Goal: Task Accomplishment & Management: Manage account settings

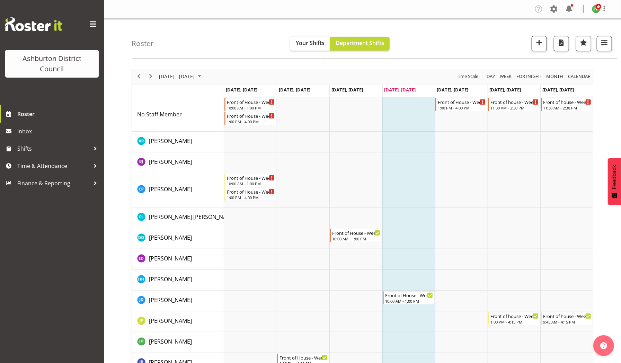
click at [154, 69] on div "next period" at bounding box center [151, 76] width 12 height 15
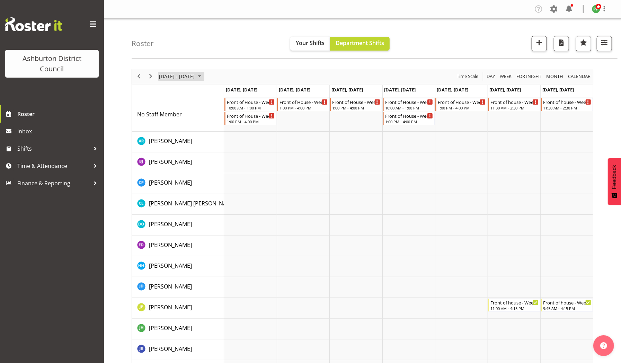
click at [182, 78] on span "[DATE] - [DATE]" at bounding box center [176, 76] width 37 height 9
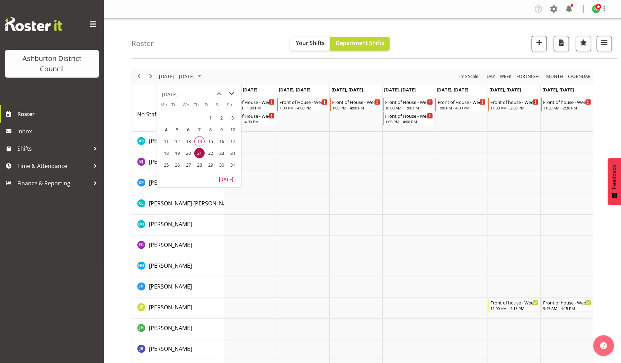
click at [232, 94] on span "next month" at bounding box center [232, 94] width 12 height 12
click at [188, 116] on span "1" at bounding box center [188, 118] width 10 height 10
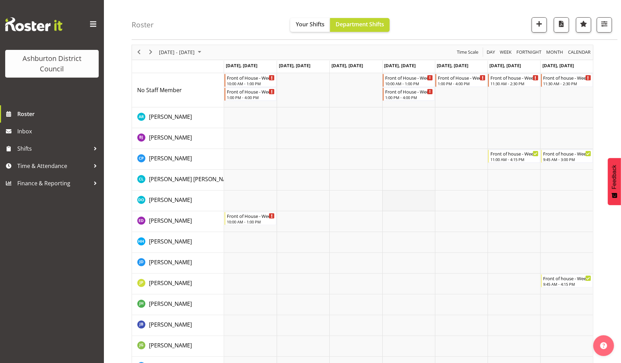
scroll to position [22, 0]
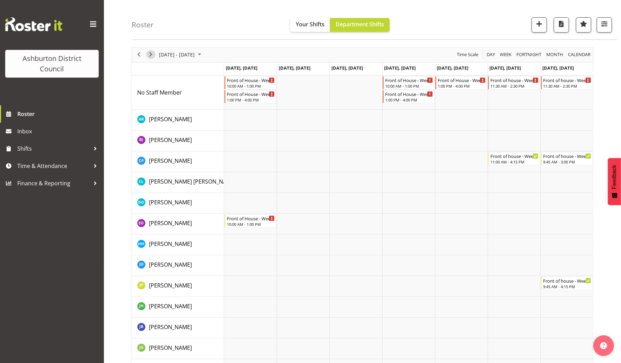
click at [152, 55] on span "Next" at bounding box center [151, 54] width 8 height 9
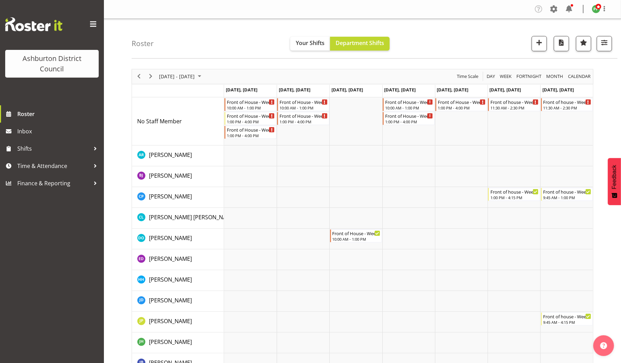
click at [152, 55] on div "Roster Your Shifts Department Shifts 1 Locations [GEOGRAPHIC_DATA] [GEOGRAPHIC_…" at bounding box center [375, 39] width 486 height 40
click at [150, 79] on span "Next" at bounding box center [151, 76] width 8 height 9
drag, startPoint x: 291, startPoint y: 180, endPoint x: 272, endPoint y: 119, distance: 63.8
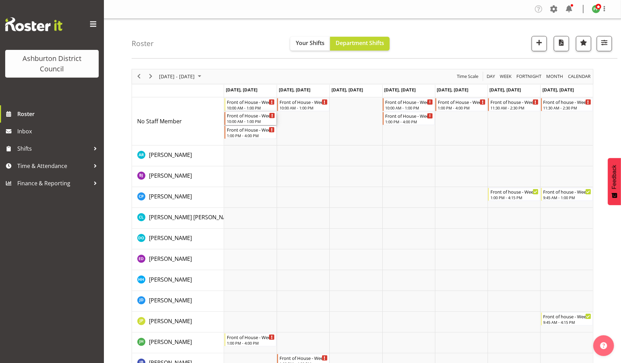
click at [244, 116] on div "Front of House - Weekday" at bounding box center [251, 115] width 48 height 7
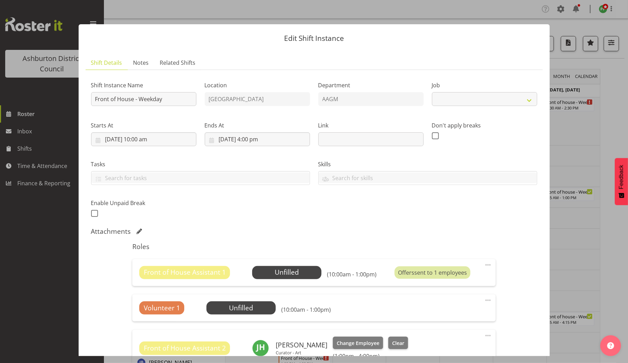
select select "10103"
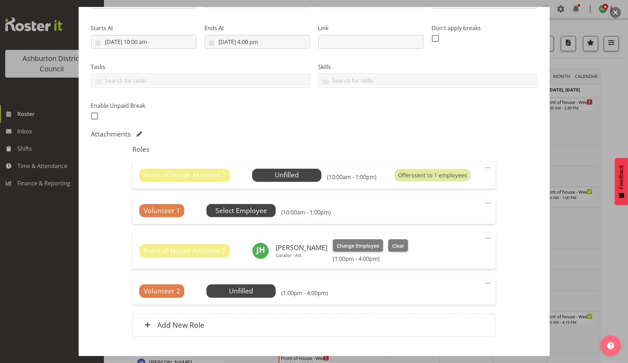
click at [0, 0] on span "Select Employee" at bounding box center [0, 0] width 0 height 0
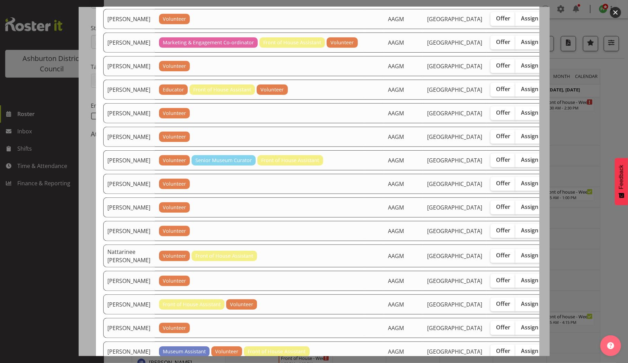
scroll to position [283, 0]
click at [496, 116] on span "Offer" at bounding box center [503, 112] width 14 height 7
click at [491, 115] on input "Offer" at bounding box center [493, 113] width 5 height 5
checkbox input "true"
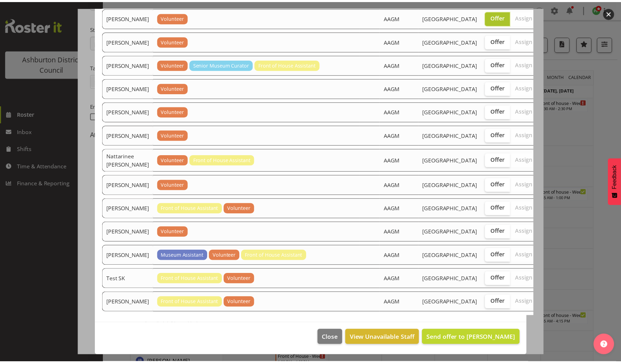
scroll to position [663, 0]
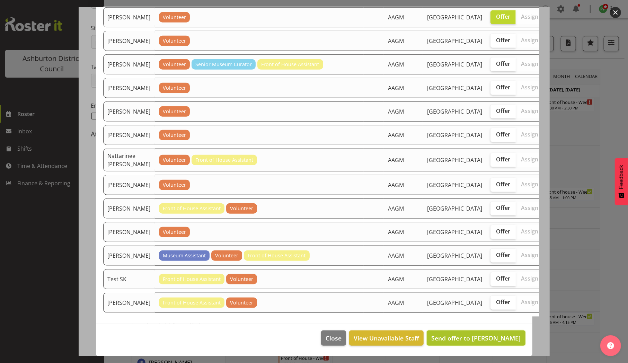
click at [471, 340] on span "Send offer to [PERSON_NAME]" at bounding box center [475, 338] width 89 height 8
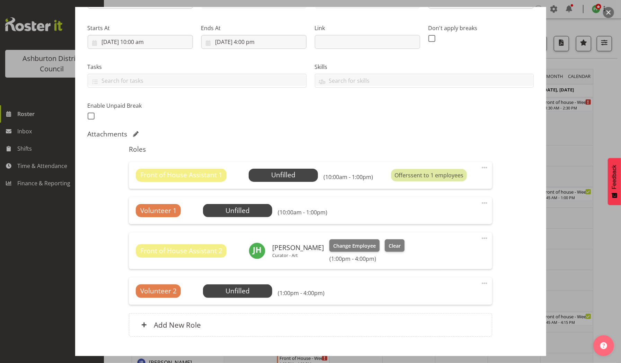
scroll to position [139, 0]
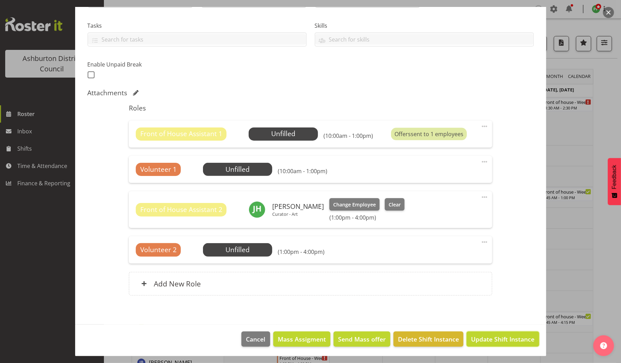
click at [471, 340] on span "Update Shift Instance" at bounding box center [502, 339] width 63 height 9
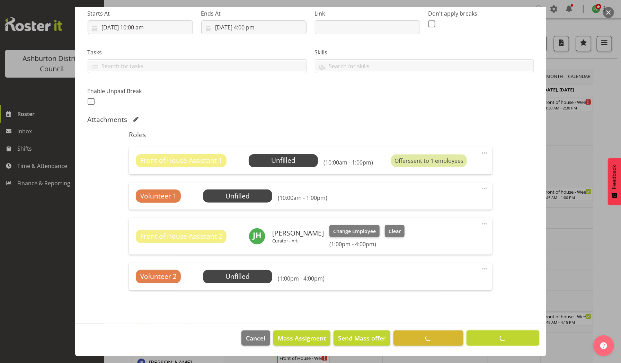
scroll to position [111, 0]
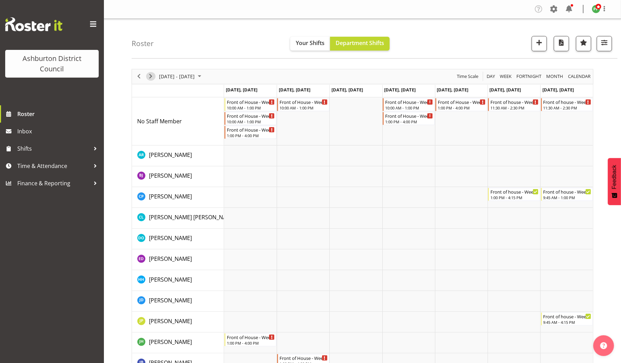
click at [150, 79] on span "Next" at bounding box center [151, 76] width 8 height 9
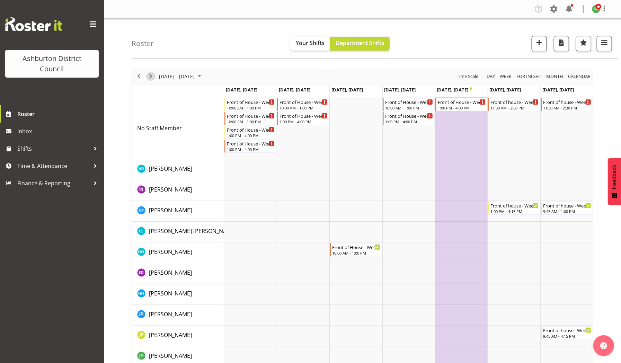
click at [150, 79] on span "Next" at bounding box center [151, 76] width 8 height 9
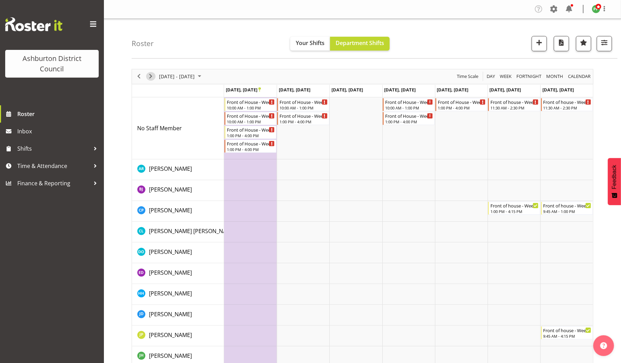
click at [150, 79] on span "Next" at bounding box center [151, 76] width 8 height 9
click at [150, 77] on span "Next" at bounding box center [151, 76] width 8 height 9
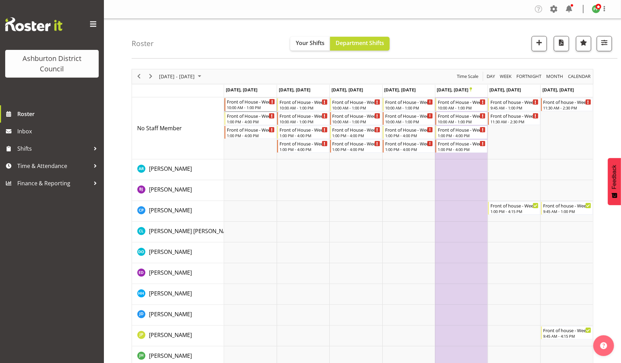
click at [245, 104] on div "Front of House - Weekday" at bounding box center [251, 101] width 48 height 7
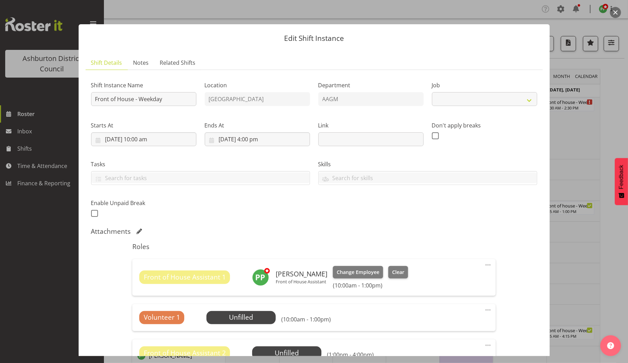
select select "10103"
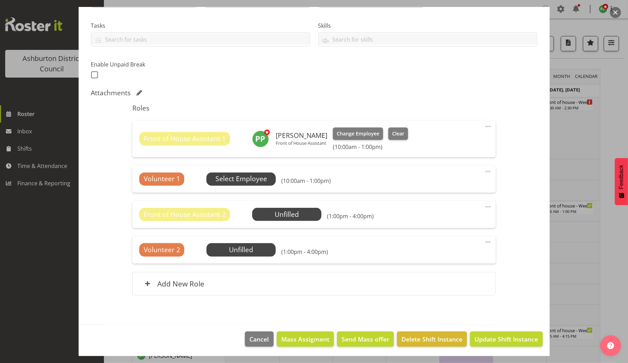
click at [232, 176] on span "Select Employee" at bounding box center [242, 179] width 52 height 10
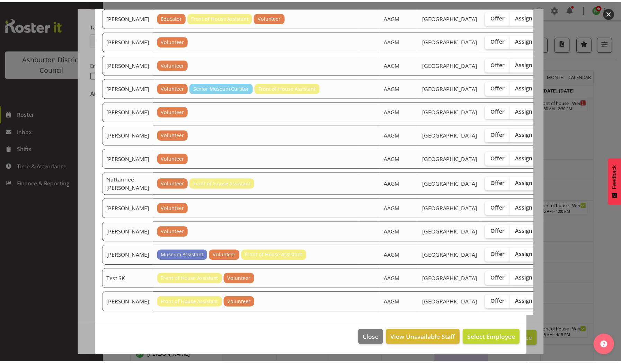
scroll to position [358, 0]
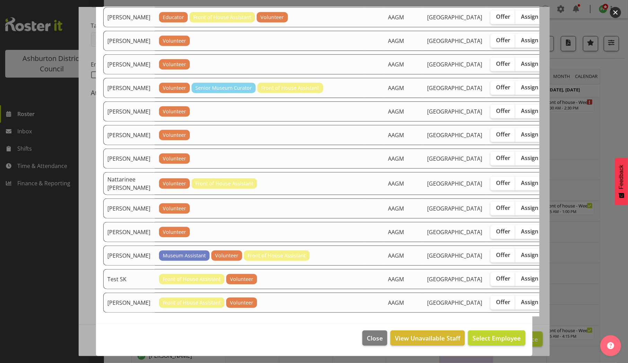
click at [63, 160] on div at bounding box center [314, 181] width 628 height 363
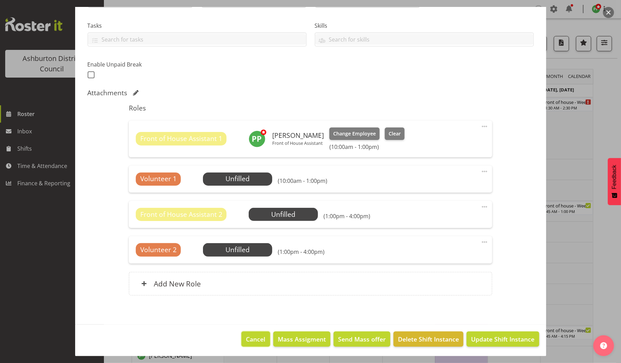
click at [248, 336] on span "Cancel" at bounding box center [255, 339] width 19 height 9
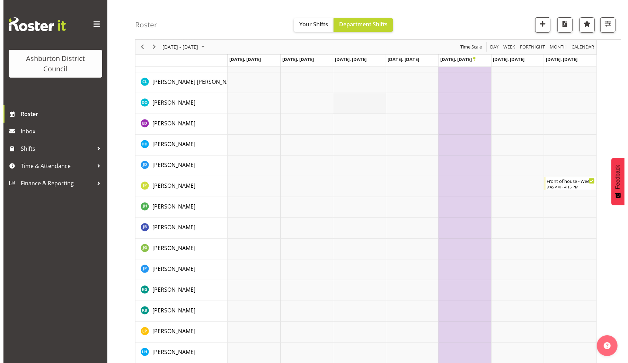
scroll to position [0, 0]
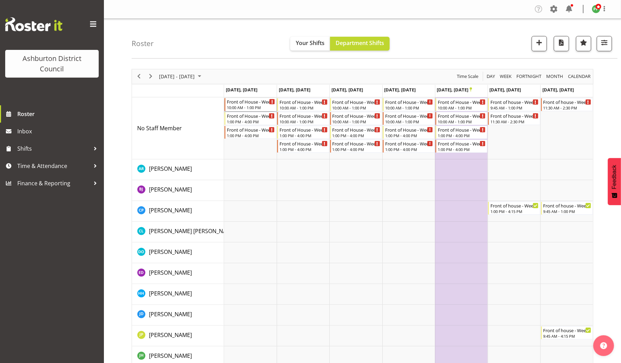
click at [245, 105] on div "10:00 AM - 1:00 PM" at bounding box center [251, 108] width 48 height 6
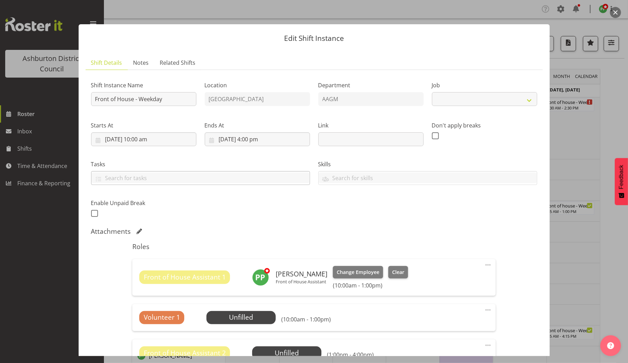
select select "10103"
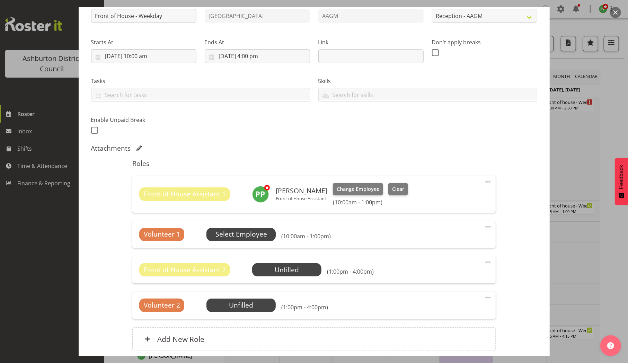
click at [244, 233] on span "Select Employee" at bounding box center [242, 234] width 52 height 10
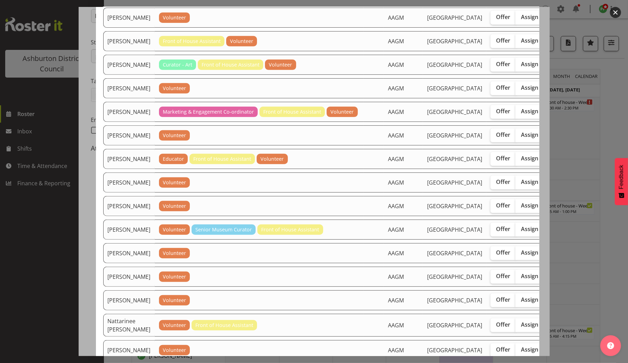
scroll to position [219, 0]
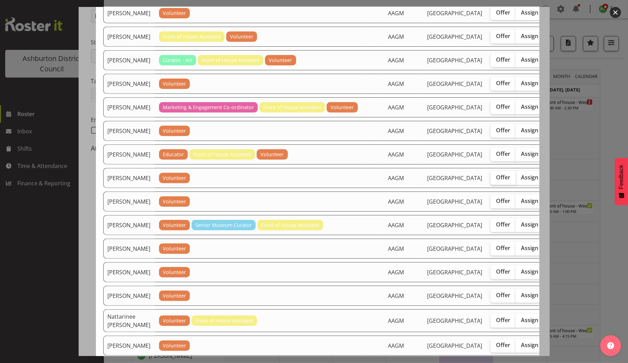
click at [496, 181] on span "Offer" at bounding box center [503, 177] width 14 height 7
click at [491, 180] on input "Offer" at bounding box center [493, 177] width 5 height 5
checkbox input "true"
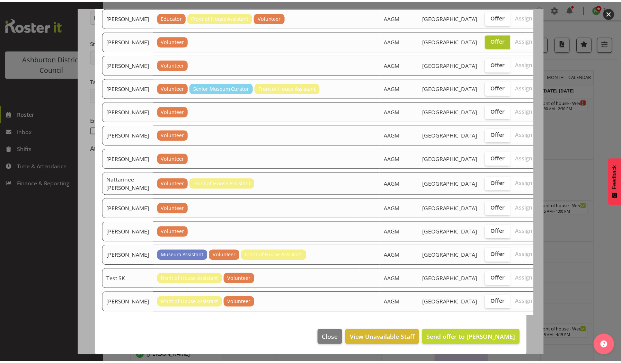
scroll to position [629, 0]
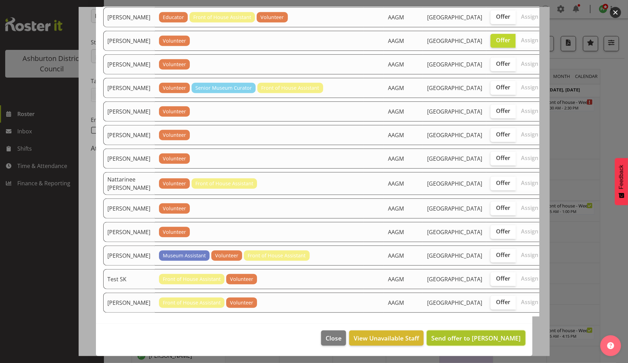
click at [490, 337] on span "Send offer to [PERSON_NAME]" at bounding box center [475, 338] width 89 height 8
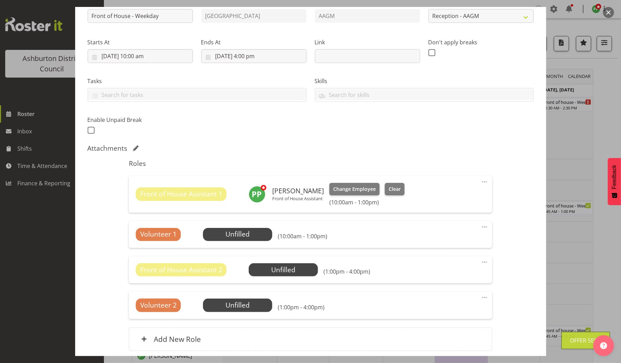
scroll to position [139, 0]
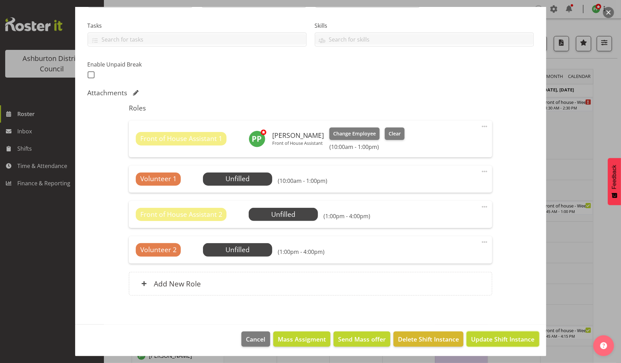
click at [490, 337] on span "Update Shift Instance" at bounding box center [502, 339] width 63 height 9
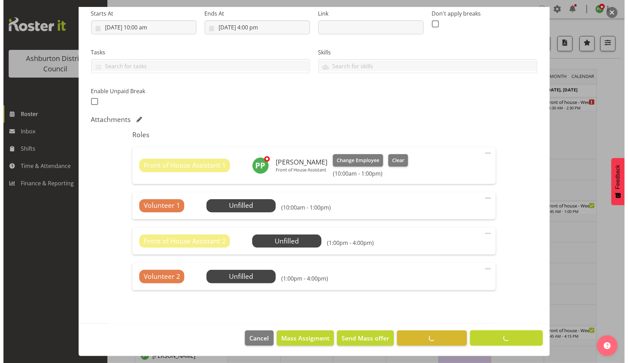
scroll to position [111, 0]
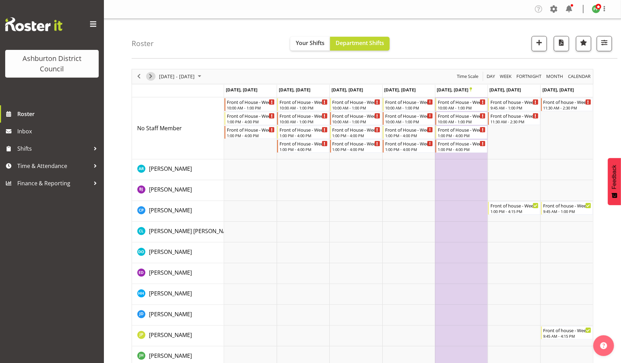
click at [149, 75] on span "Next" at bounding box center [151, 76] width 8 height 9
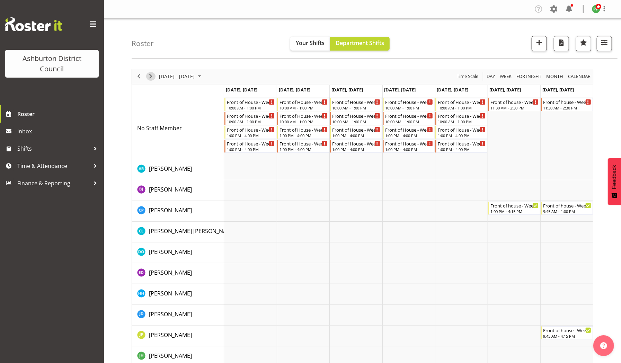
click at [149, 75] on span "Next" at bounding box center [151, 76] width 8 height 9
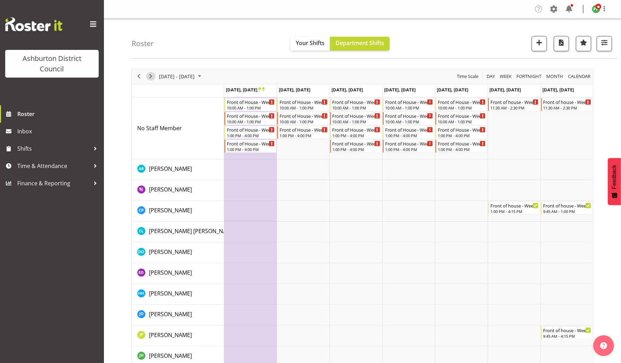
click at [149, 75] on span "Next" at bounding box center [151, 76] width 8 height 9
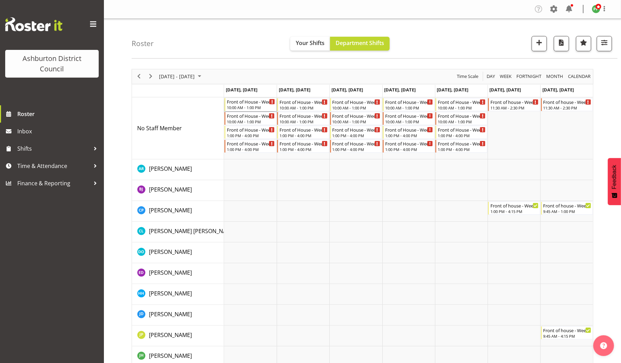
click at [243, 104] on div "Front of House - Weekday" at bounding box center [251, 101] width 48 height 7
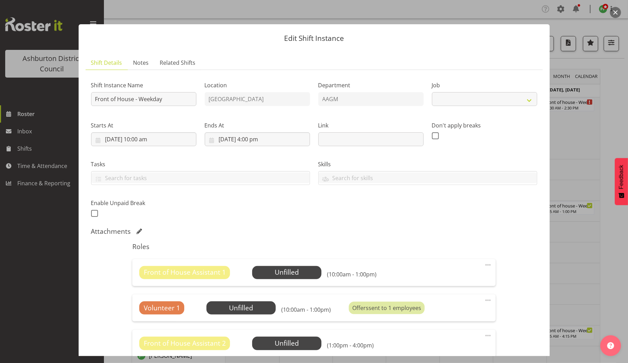
select select "10103"
click at [0, 0] on span "Select Employee" at bounding box center [0, 0] width 0 height 0
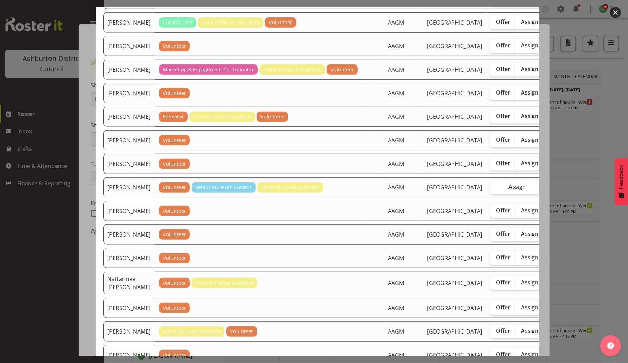
scroll to position [359, 0]
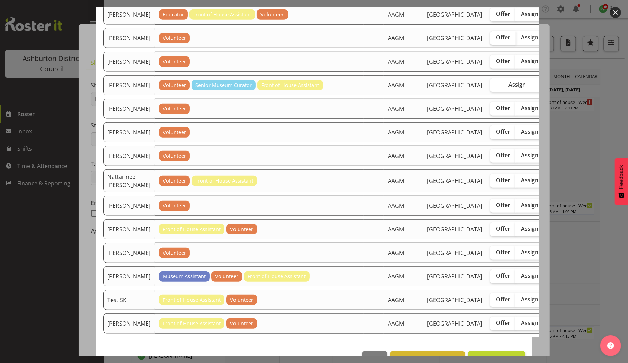
click at [496, 41] on span "Offer" at bounding box center [503, 37] width 14 height 7
click at [491, 40] on input "Offer" at bounding box center [493, 37] width 5 height 5
checkbox input "true"
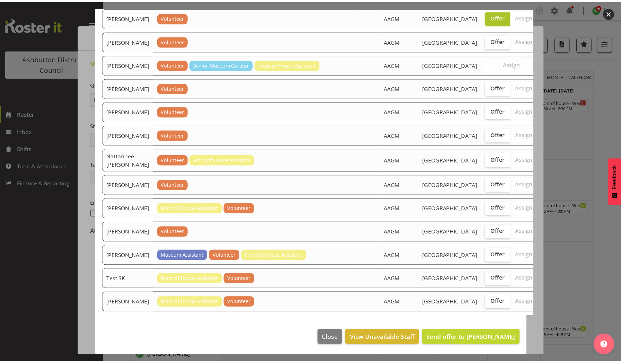
scroll to position [887, 0]
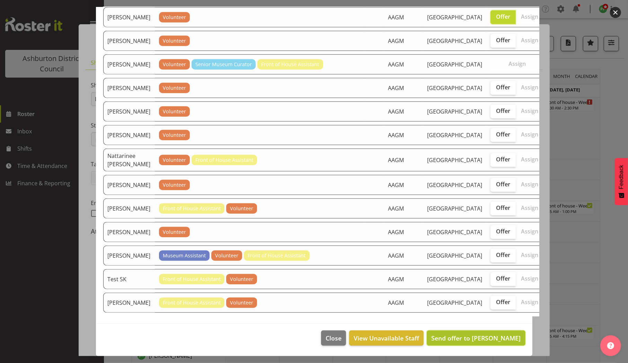
click at [465, 334] on span "Send offer to [PERSON_NAME]" at bounding box center [475, 338] width 89 height 8
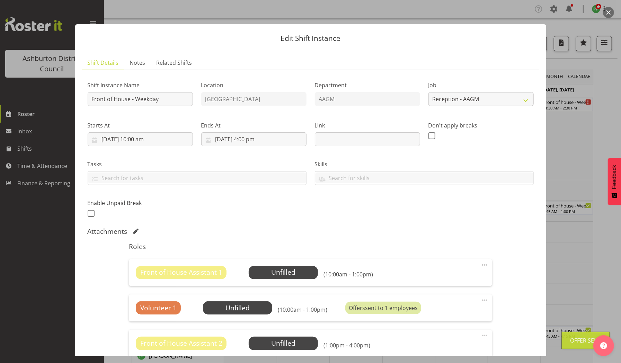
scroll to position [129, 0]
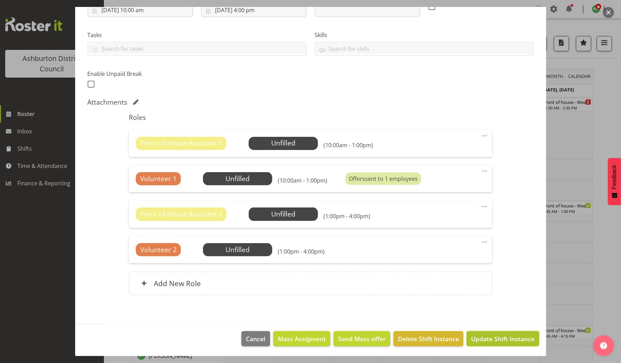
click at [491, 337] on span "Update Shift Instance" at bounding box center [502, 338] width 63 height 9
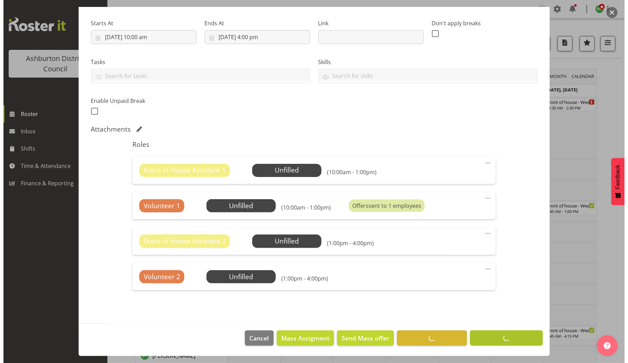
scroll to position [102, 0]
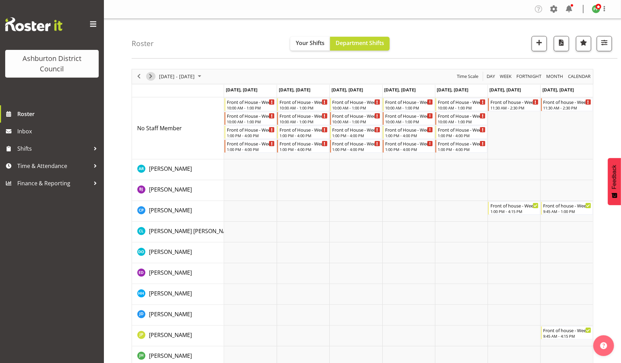
click at [150, 76] on span "Next" at bounding box center [151, 76] width 8 height 9
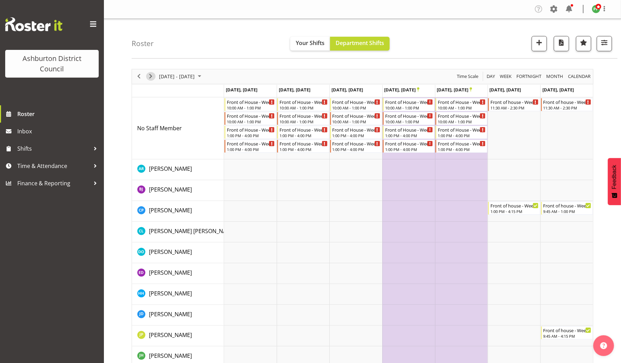
click at [150, 76] on span "Next" at bounding box center [151, 76] width 8 height 9
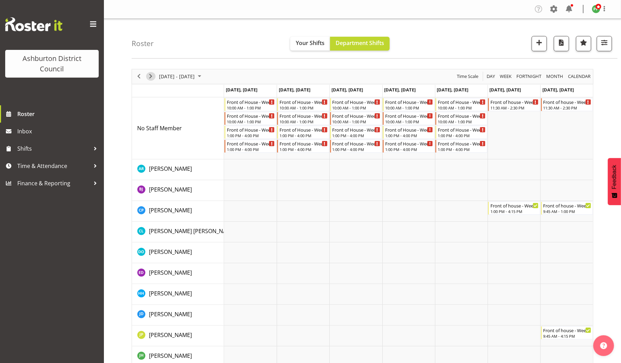
click at [150, 76] on span "Next" at bounding box center [151, 76] width 8 height 9
click at [244, 118] on div "Front of House - Weekday 10:00 AM - 1:00 PM" at bounding box center [251, 118] width 48 height 13
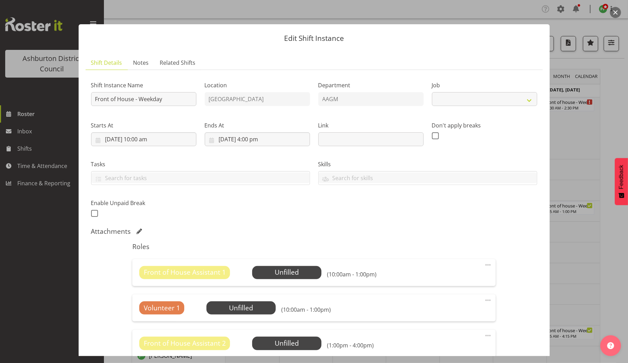
select select "10103"
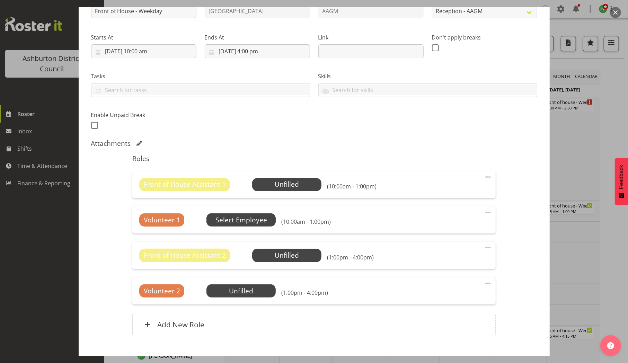
click at [0, 0] on span "Select Employee" at bounding box center [0, 0] width 0 height 0
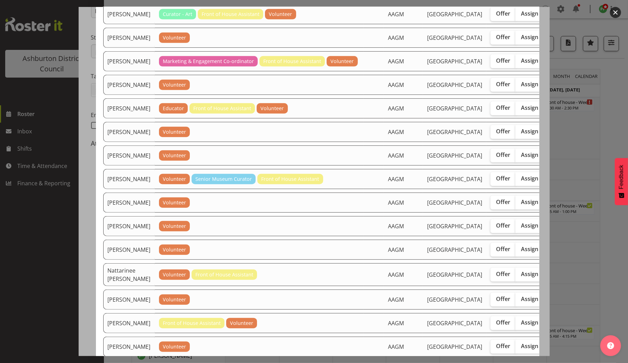
scroll to position [265, 0]
click at [496, 134] on span "Offer" at bounding box center [503, 130] width 14 height 7
click at [491, 133] on input "Offer" at bounding box center [493, 131] width 5 height 5
checkbox input "true"
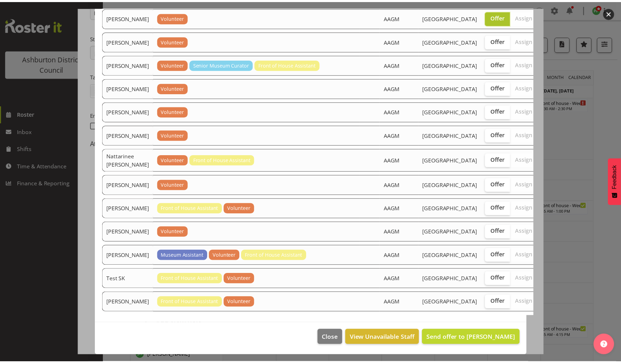
scroll to position [663, 0]
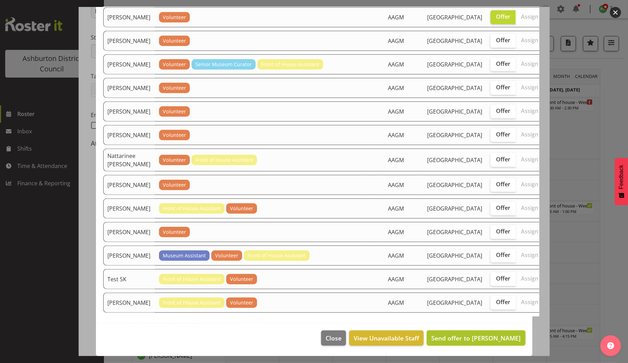
click at [467, 333] on button "Send offer to [PERSON_NAME]" at bounding box center [476, 338] width 98 height 15
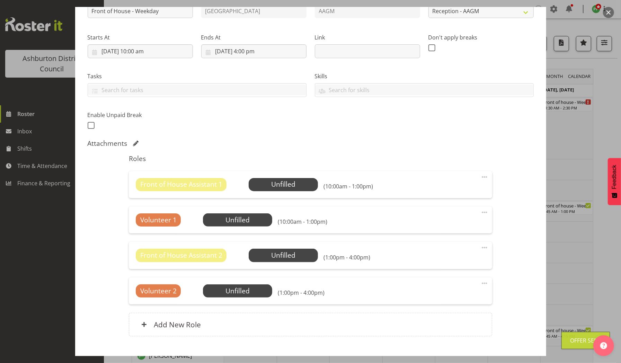
scroll to position [129, 0]
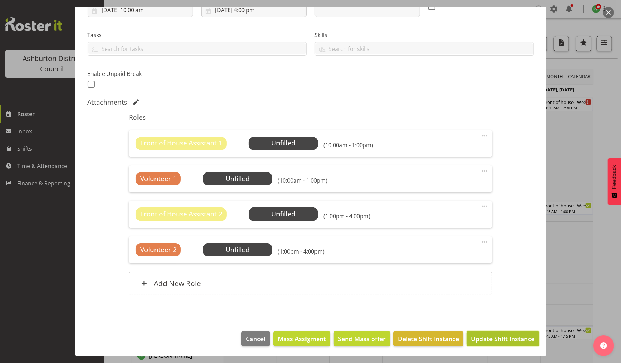
click at [471, 338] on span "Update Shift Instance" at bounding box center [502, 338] width 63 height 9
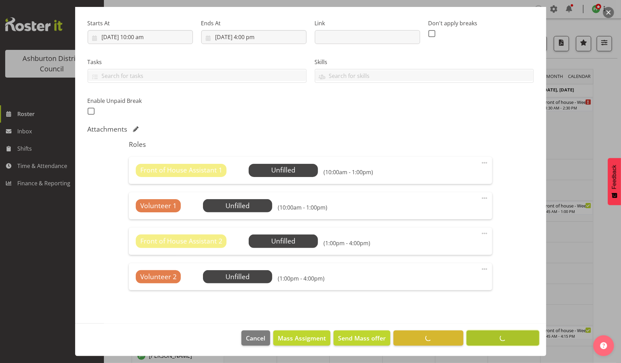
scroll to position [102, 0]
